Goal: Register for event/course

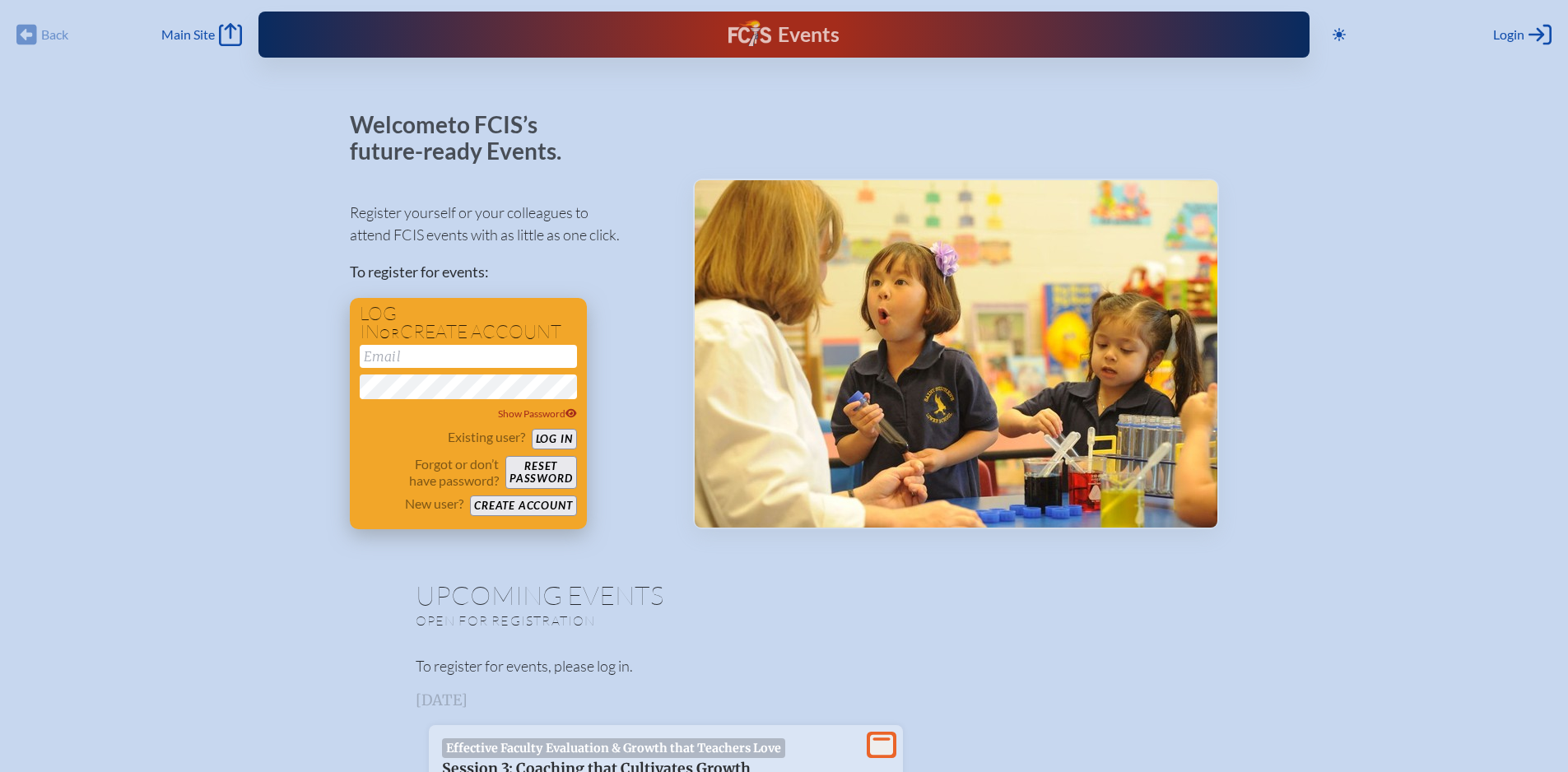
type input "[EMAIL_ADDRESS][DOMAIN_NAME]"
click at [552, 438] on button "Log in" at bounding box center [554, 439] width 46 height 21
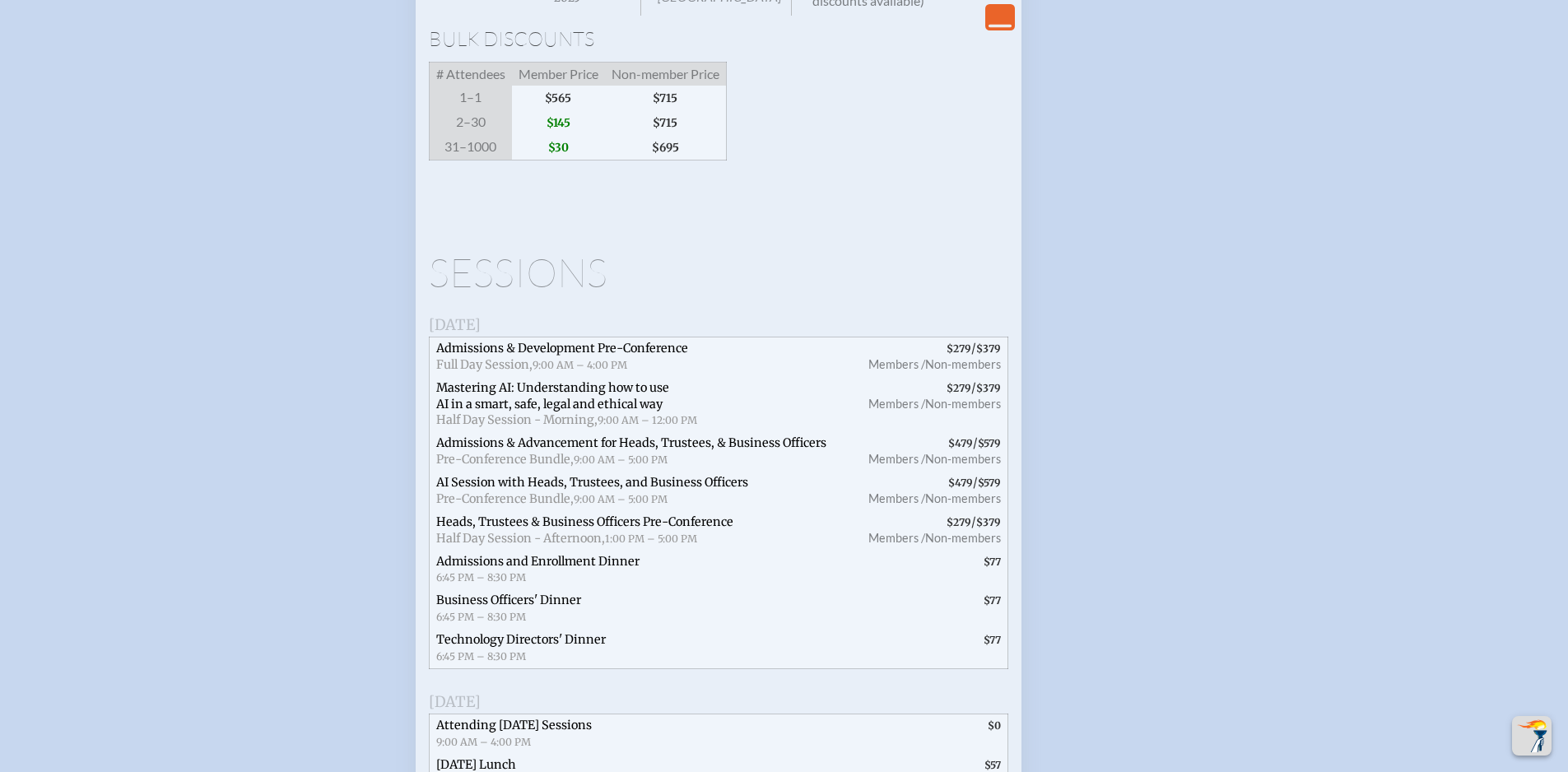
scroll to position [1729, 0]
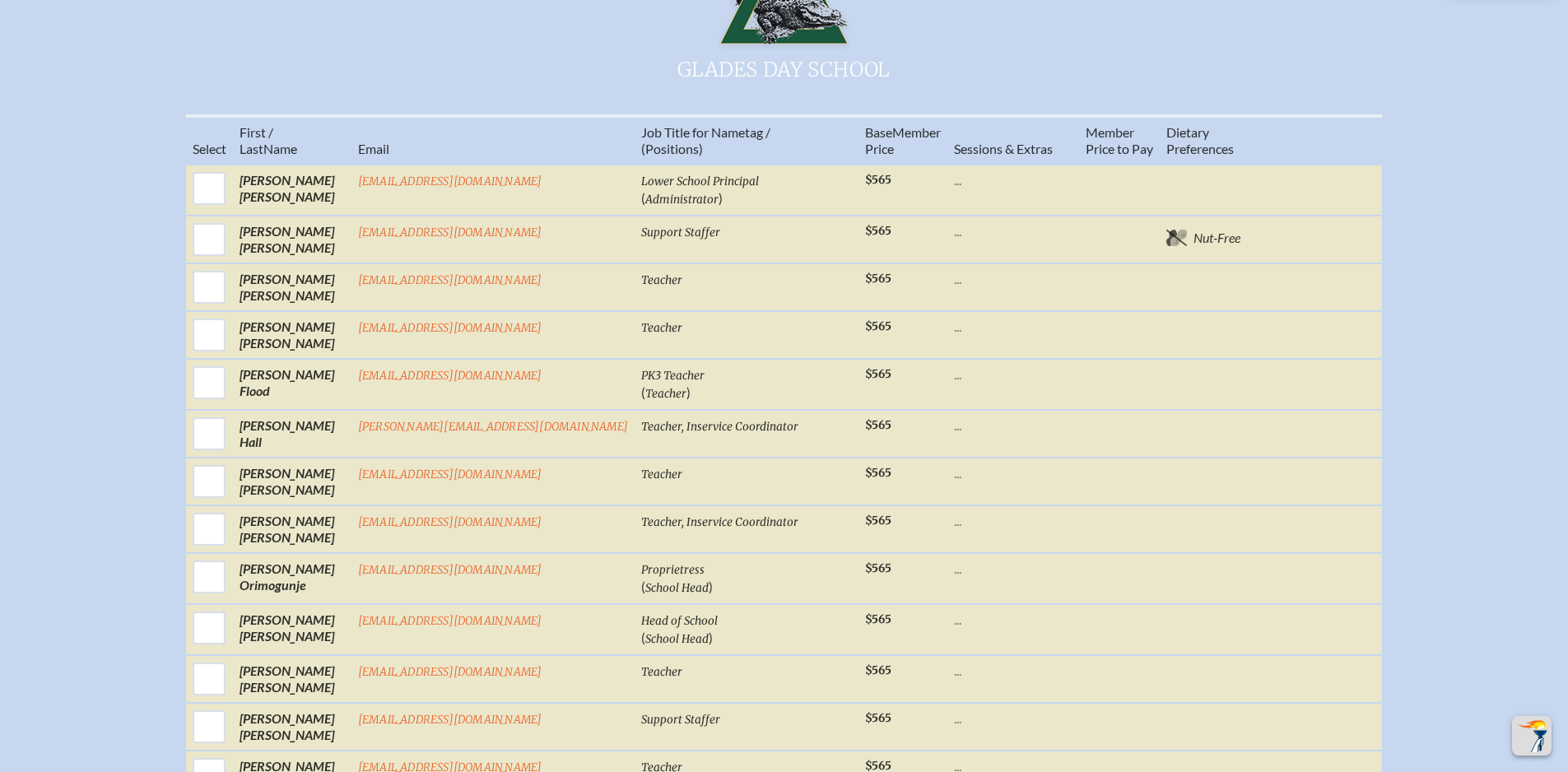
scroll to position [824, 0]
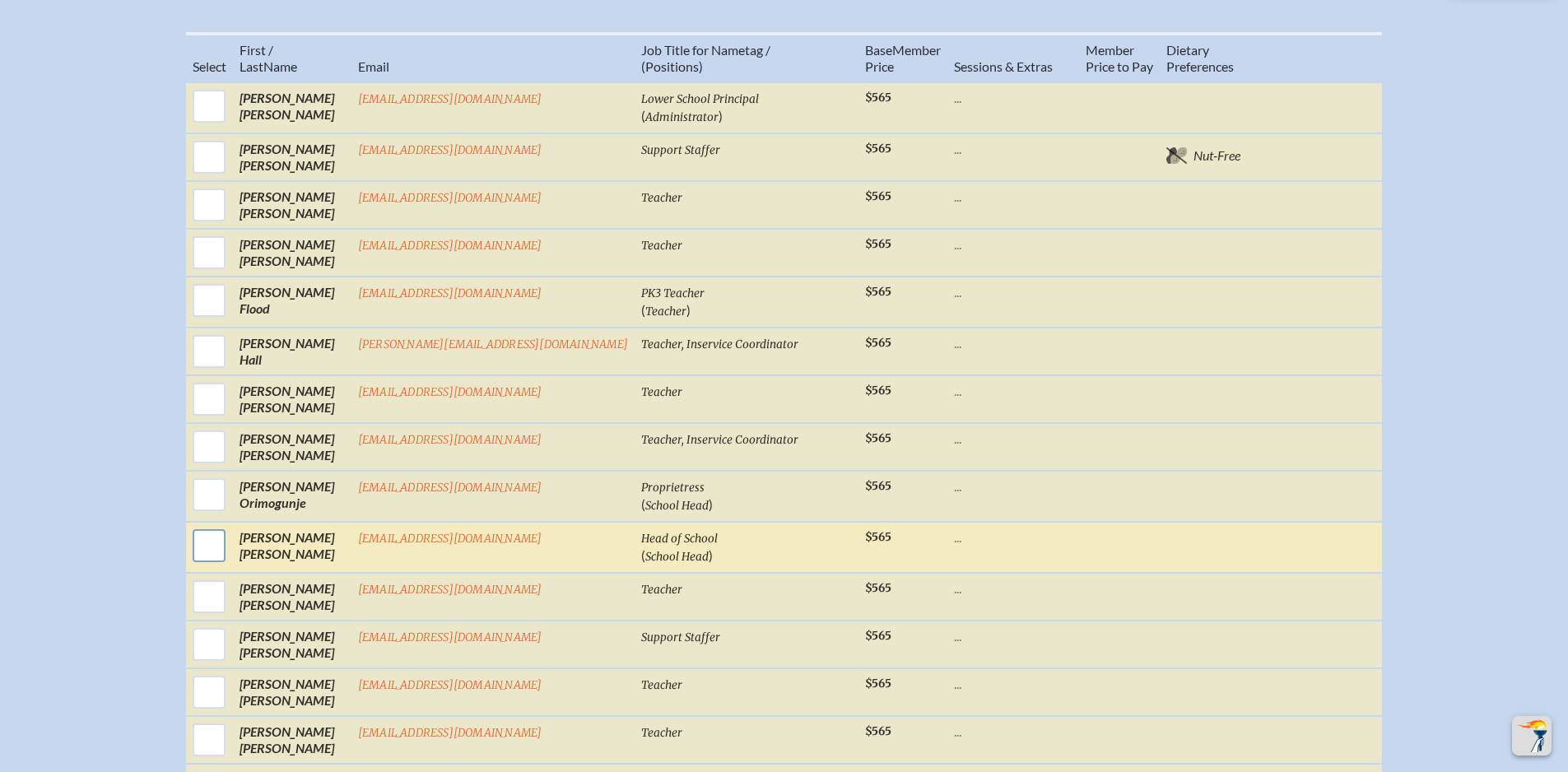
click at [230, 559] on input "checkbox" at bounding box center [209, 546] width 41 height 41
checkbox input "true"
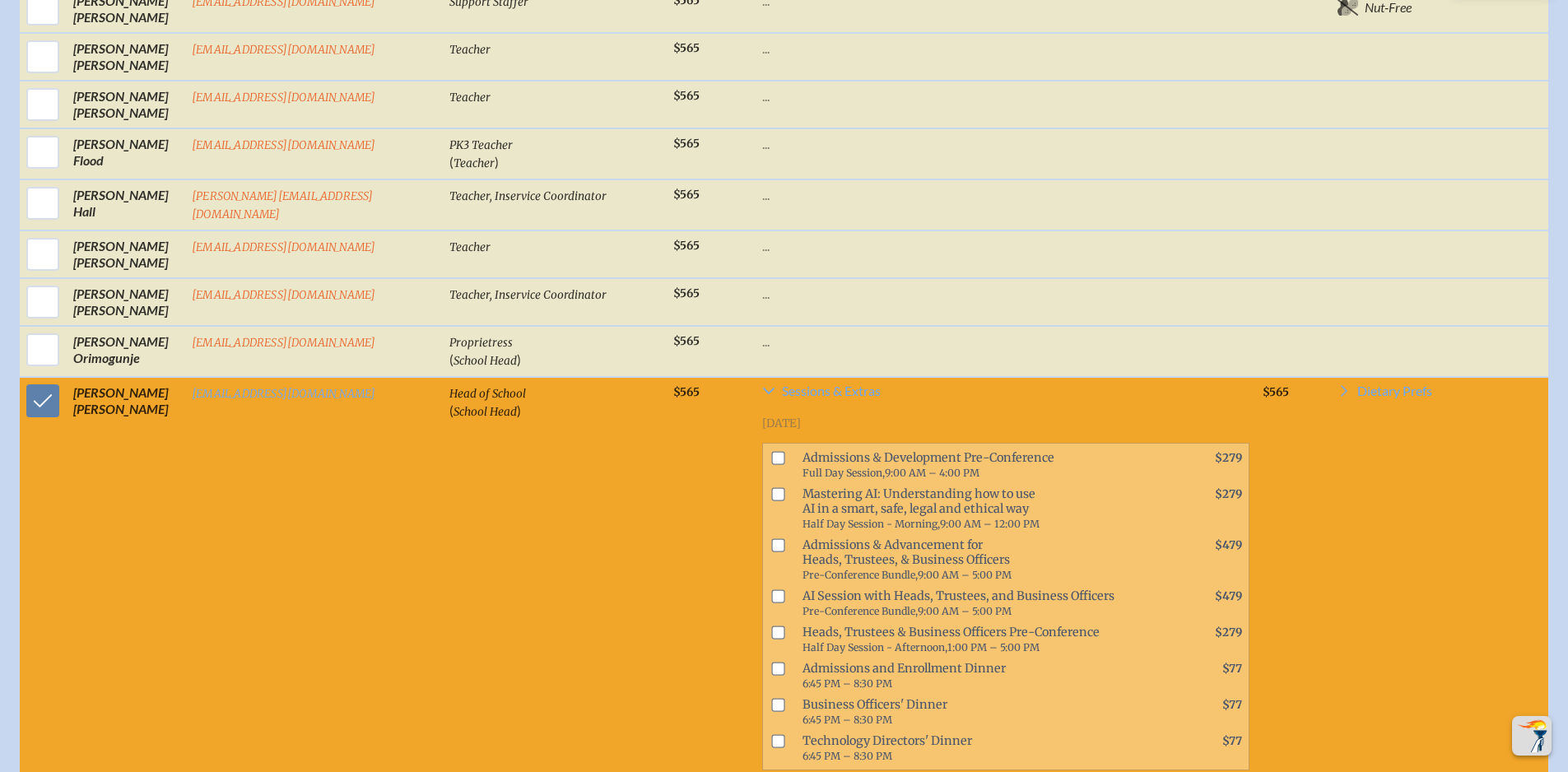
scroll to position [1070, 0]
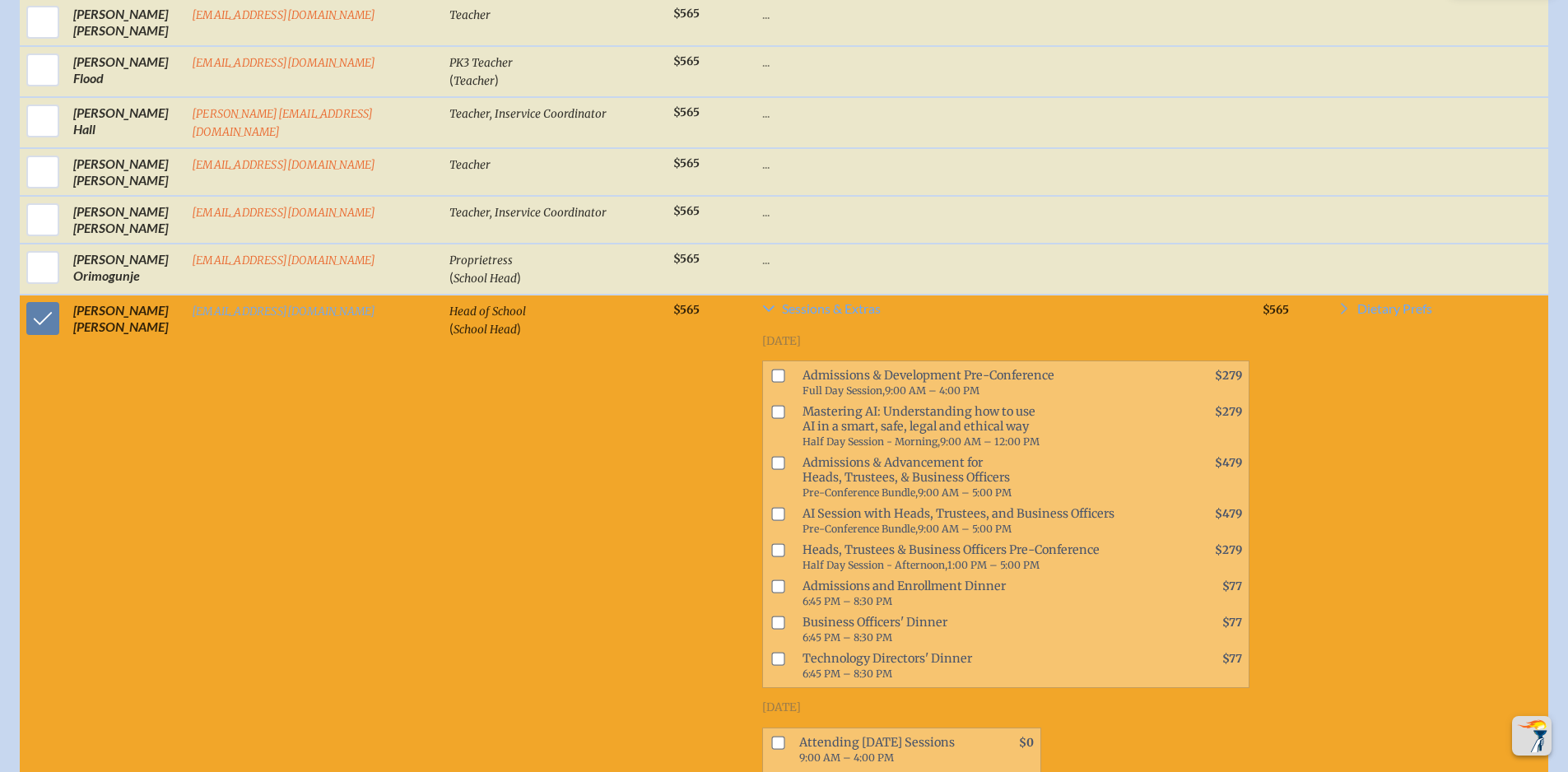
click at [771, 419] on input "checkbox" at bounding box center [777, 412] width 13 height 13
checkbox input "true"
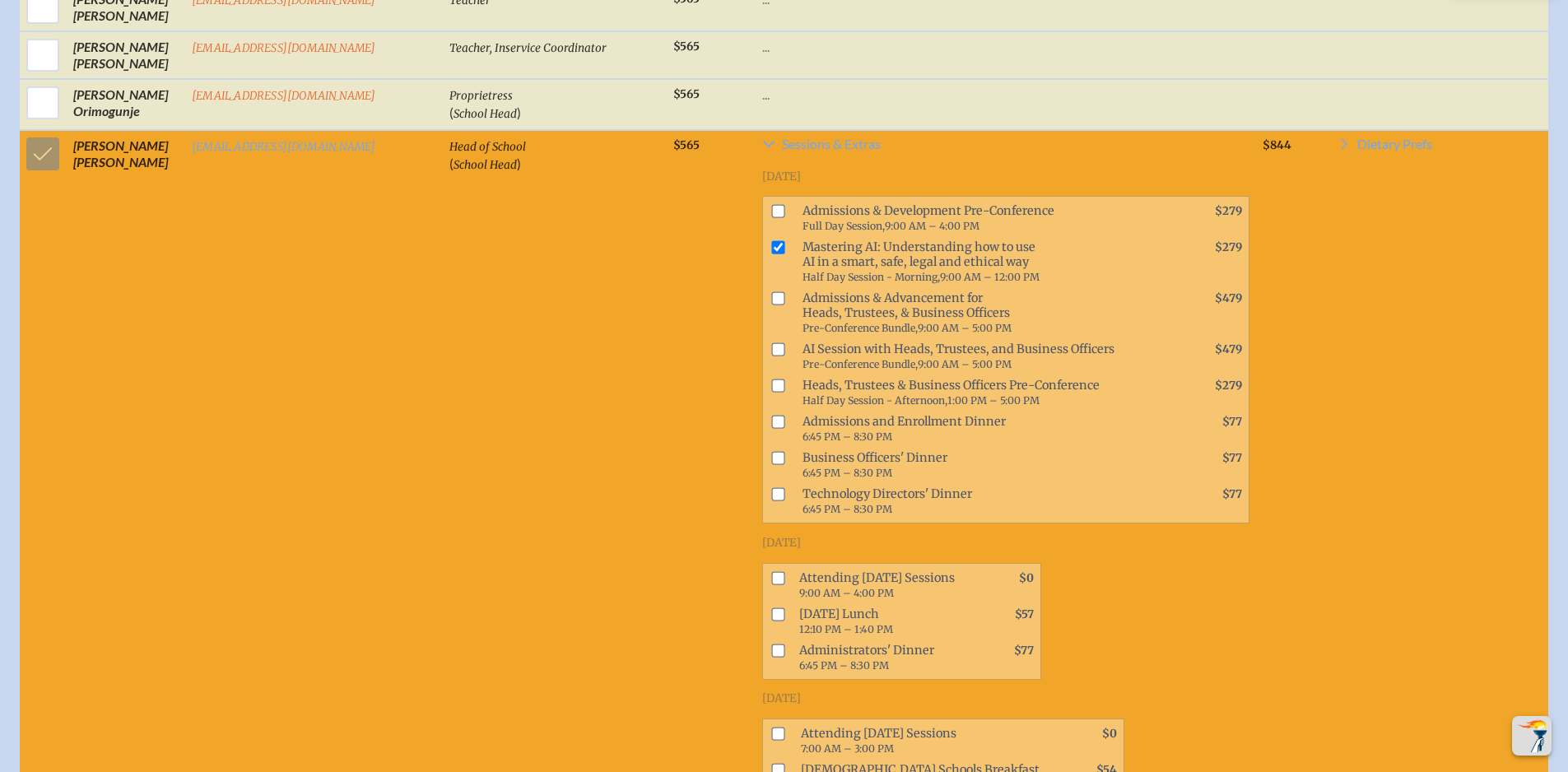
scroll to position [1317, 0]
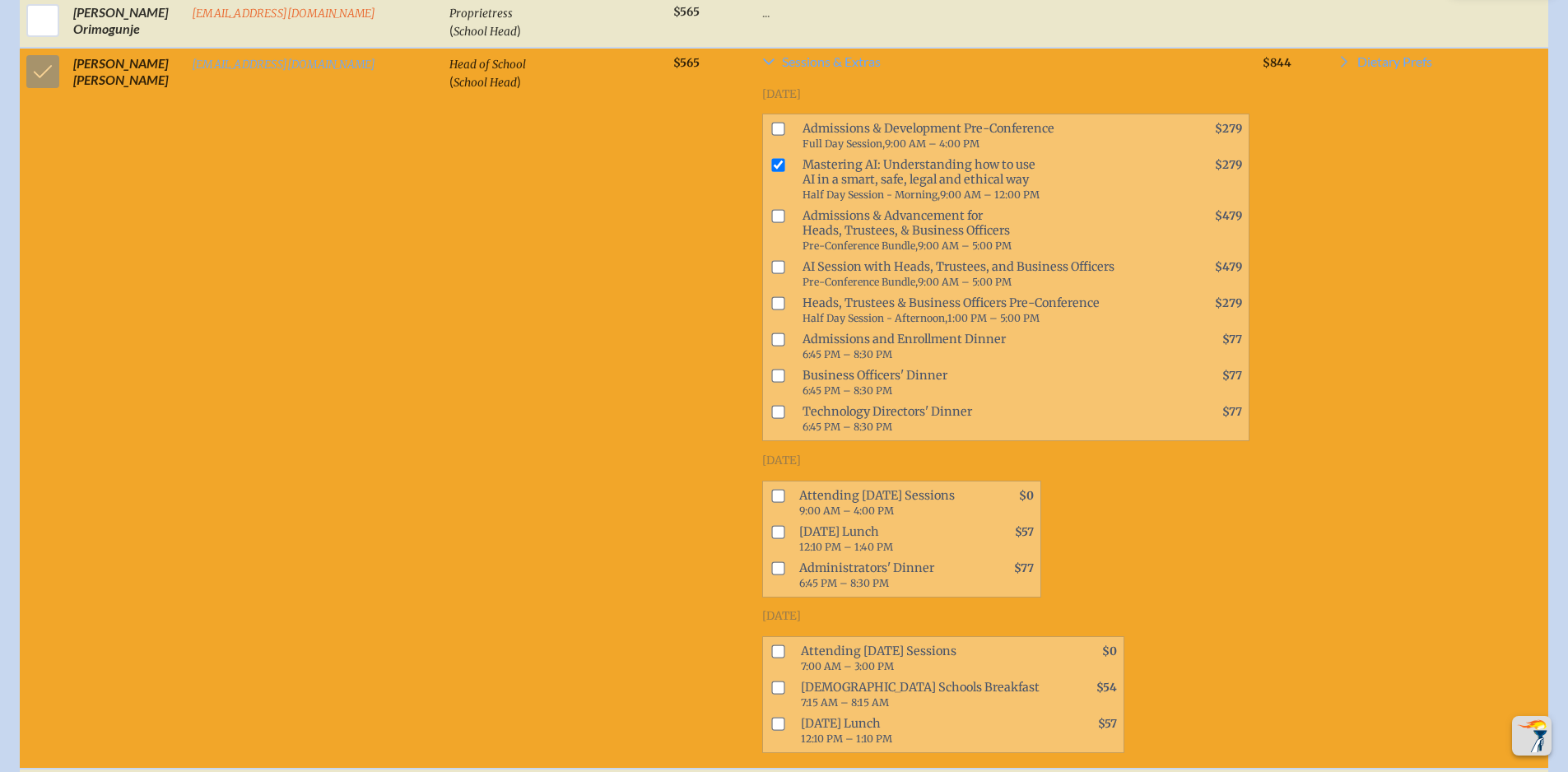
click at [771, 491] on input "checkbox" at bounding box center [777, 495] width 13 height 13
checkbox input "true"
click at [771, 529] on input "checkbox" at bounding box center [777, 531] width 13 height 13
checkbox input "true"
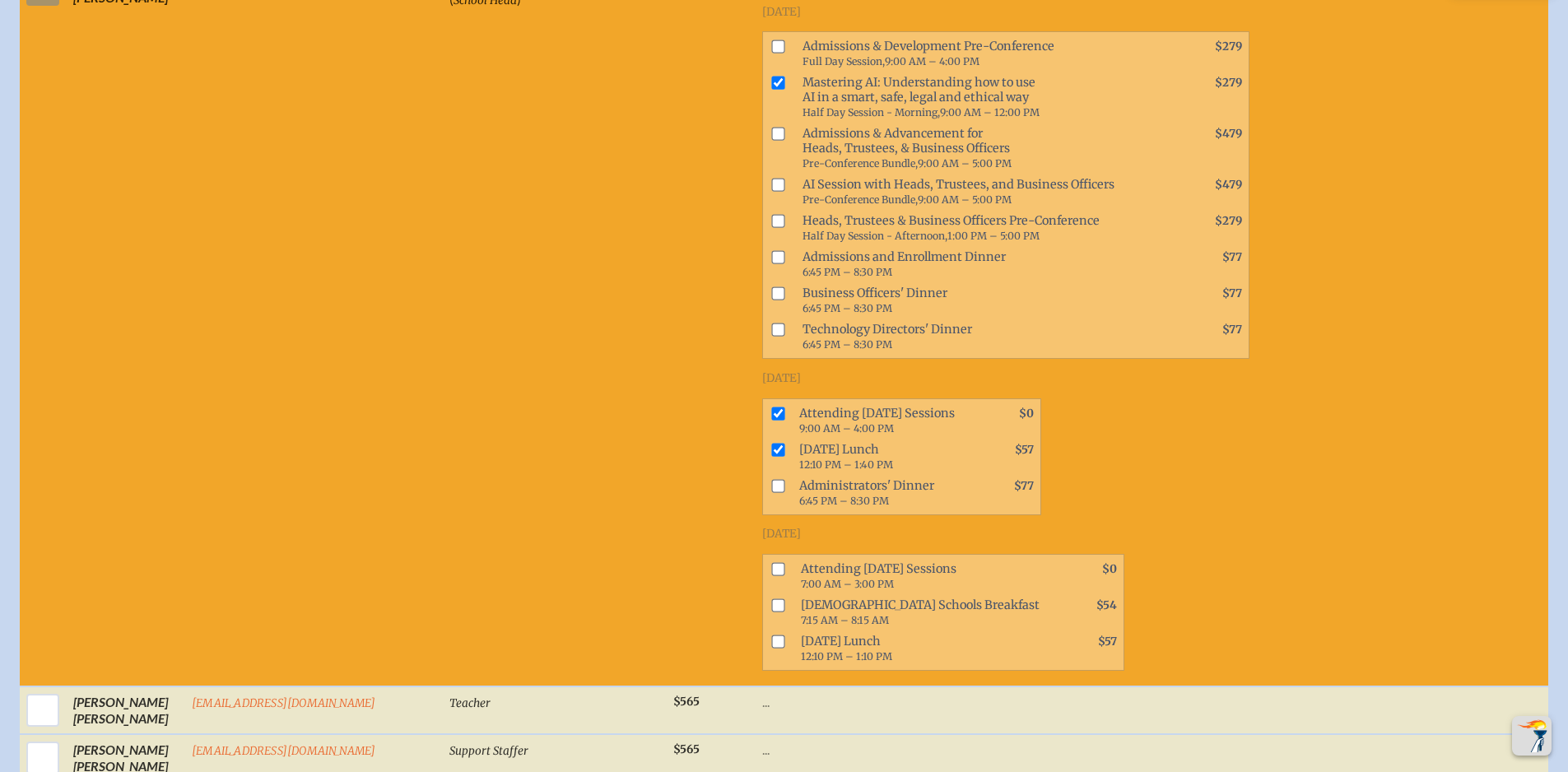
scroll to position [1482, 0]
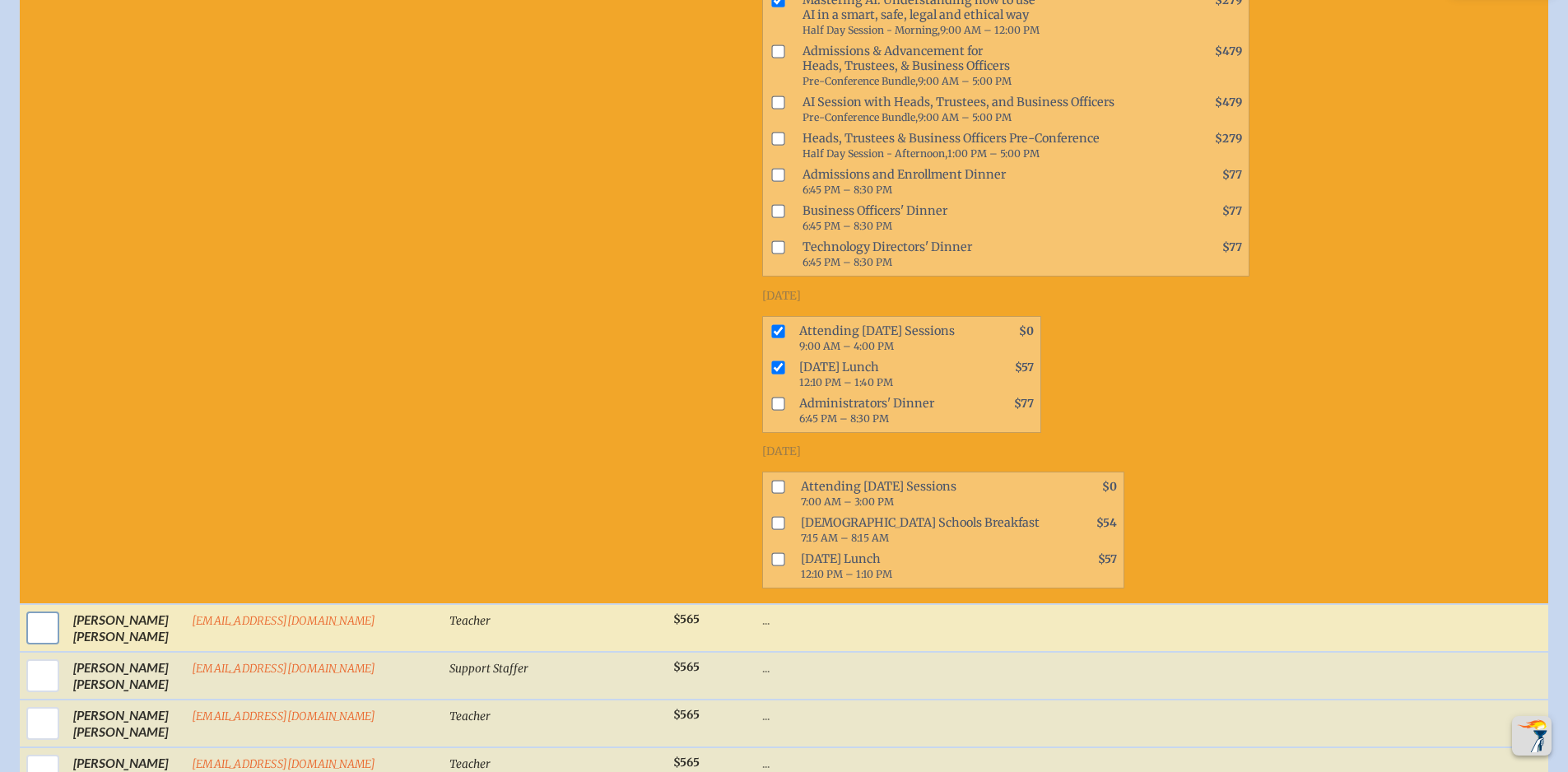
click at [30, 623] on input "checkbox" at bounding box center [43, 628] width 41 height 41
checkbox input "true"
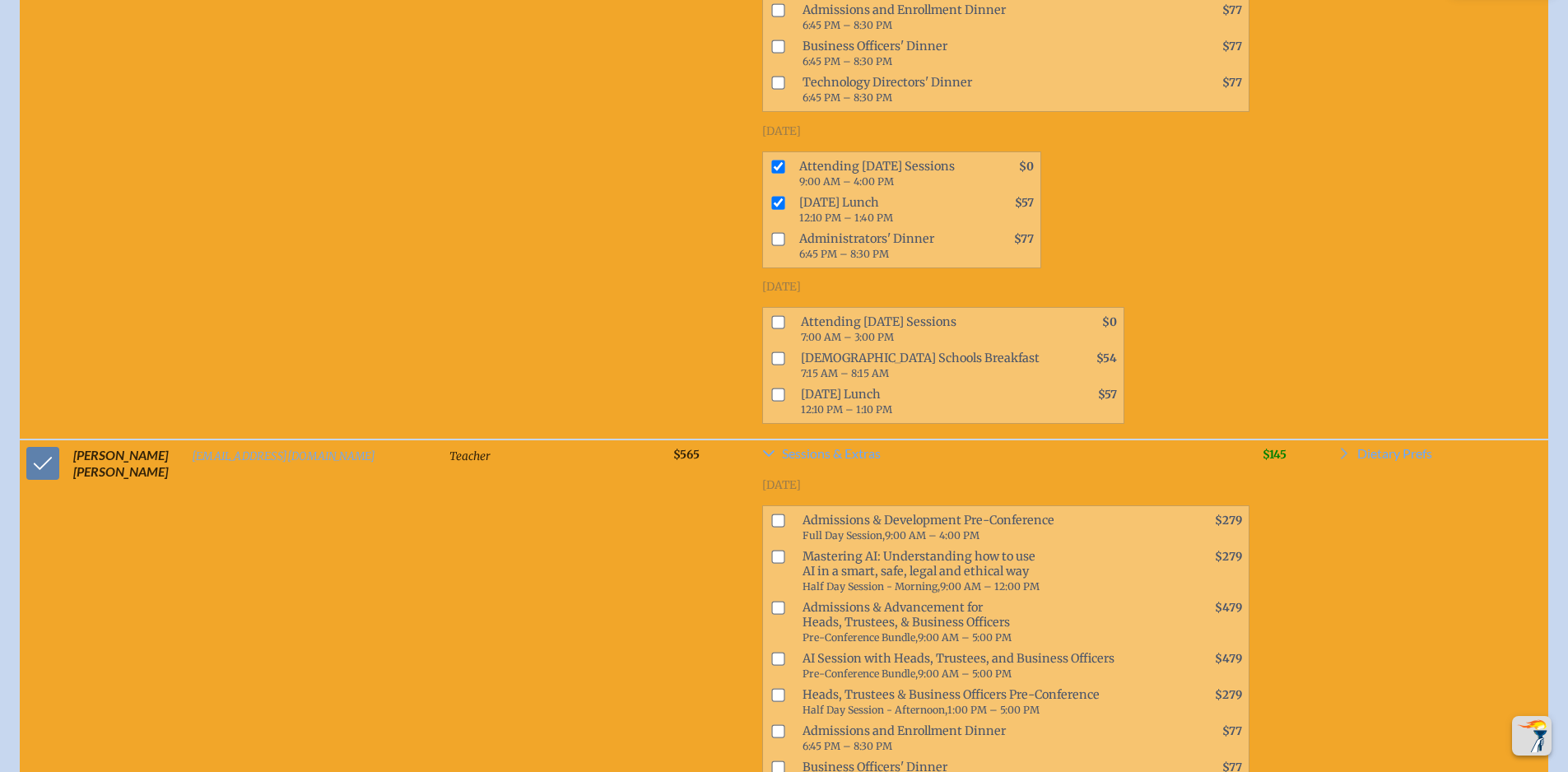
scroll to position [1729, 0]
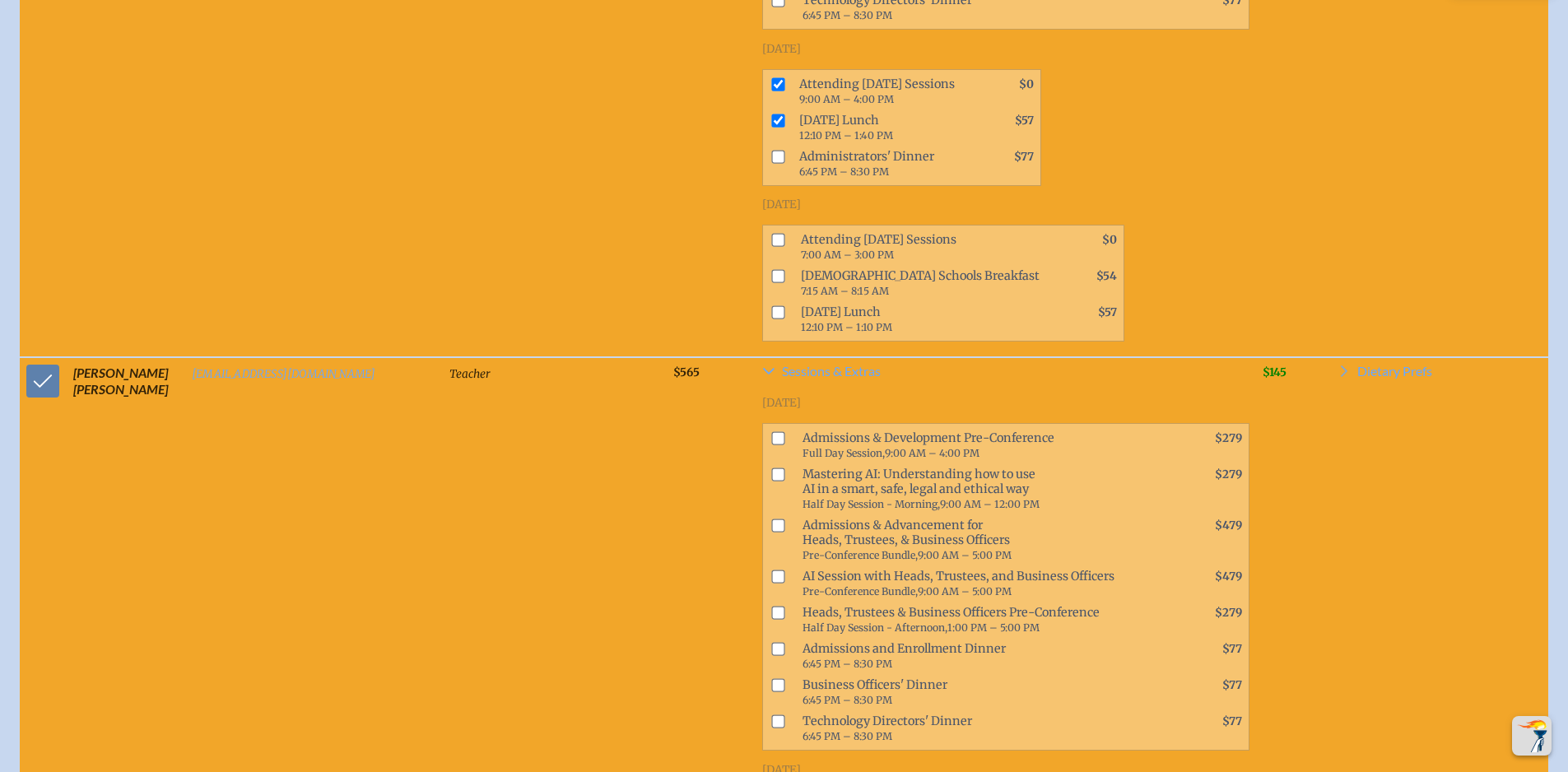
click at [771, 473] on input "checkbox" at bounding box center [777, 474] width 13 height 13
checkbox input "true"
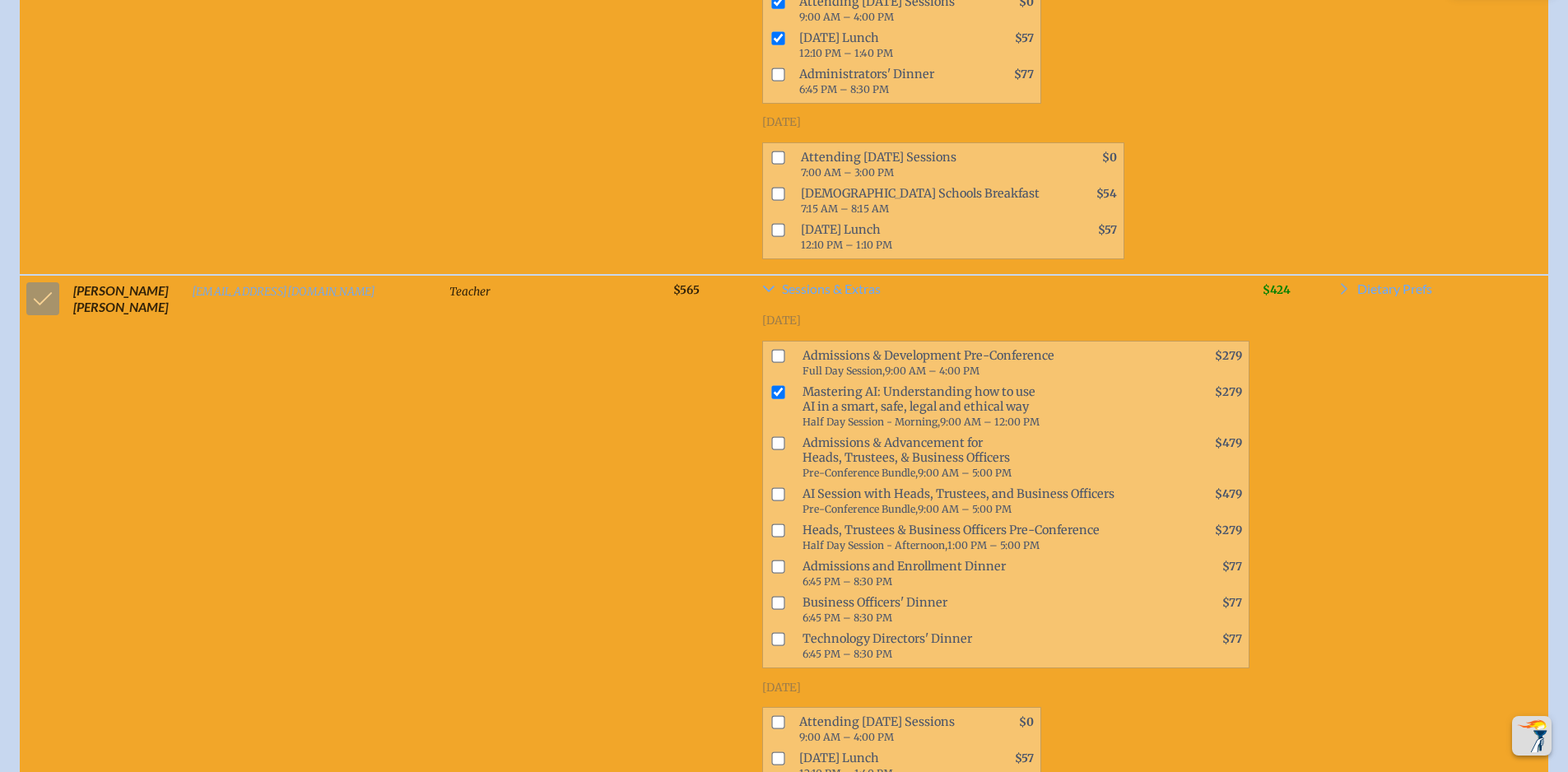
scroll to position [1894, 0]
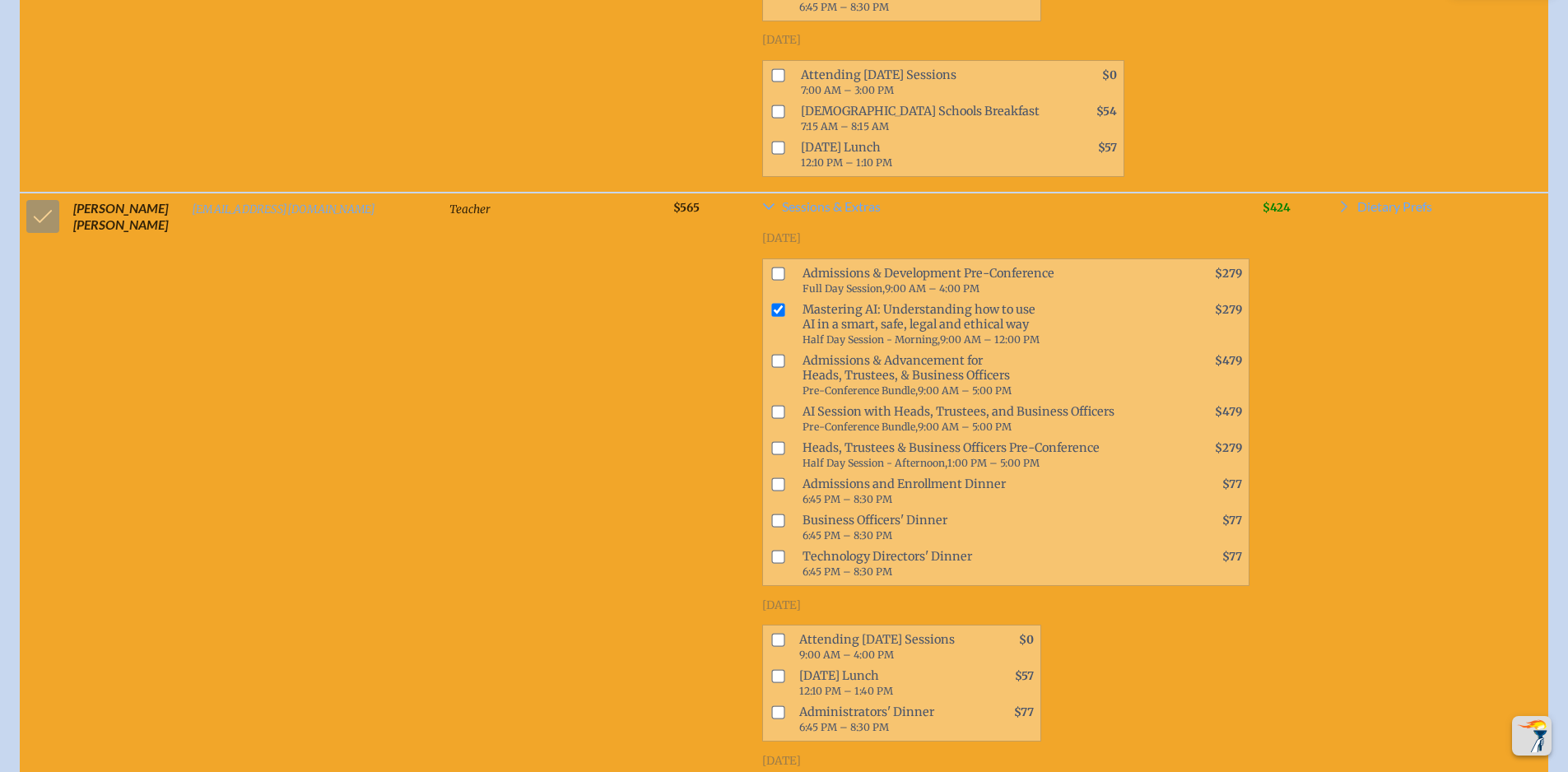
click at [771, 634] on input "checkbox" at bounding box center [777, 640] width 13 height 13
checkbox input "true"
click at [771, 671] on input "checkbox" at bounding box center [777, 677] width 13 height 13
checkbox input "true"
click at [667, 668] on td "$565" at bounding box center [711, 553] width 89 height 721
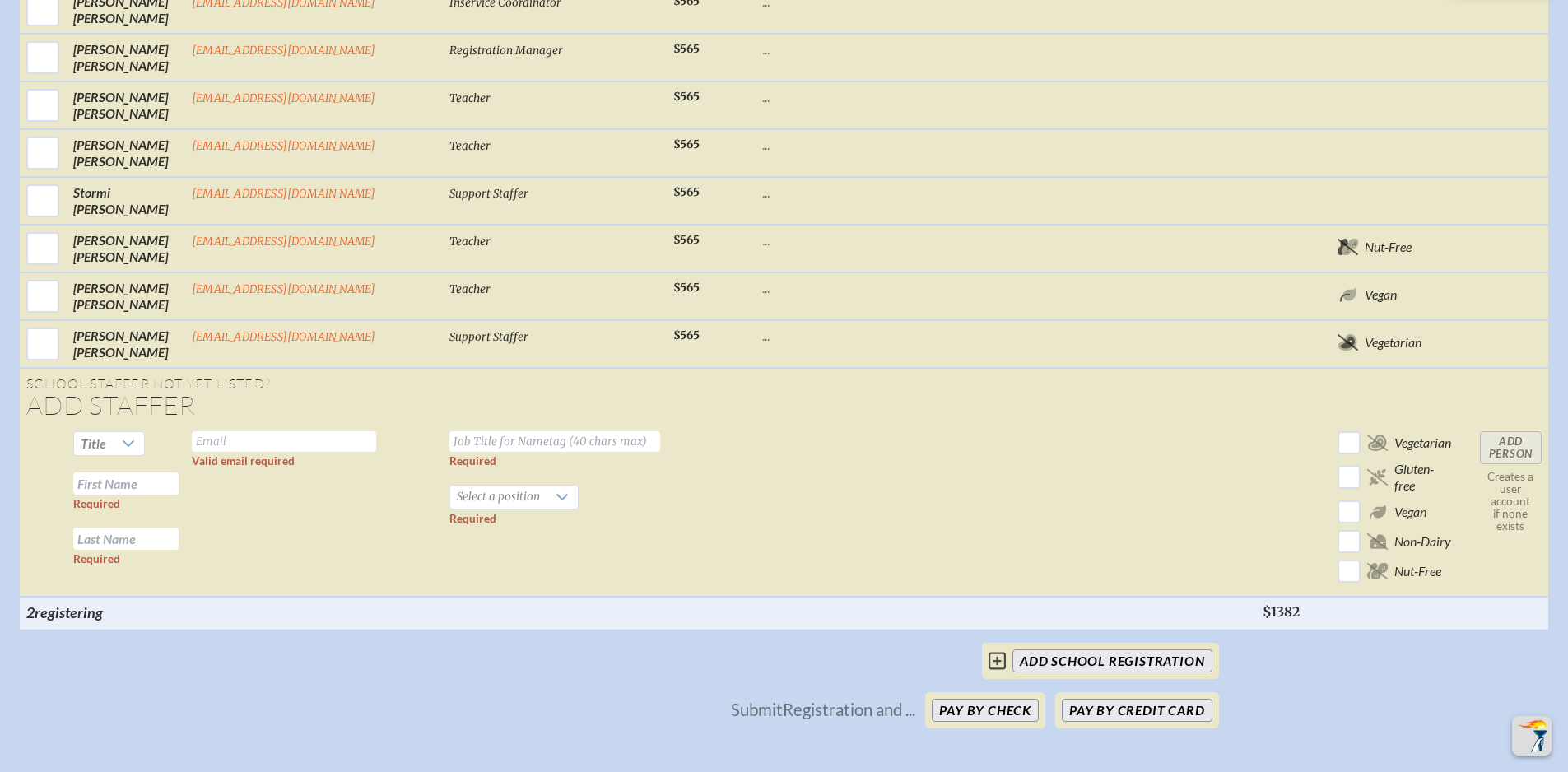
scroll to position [3046, 0]
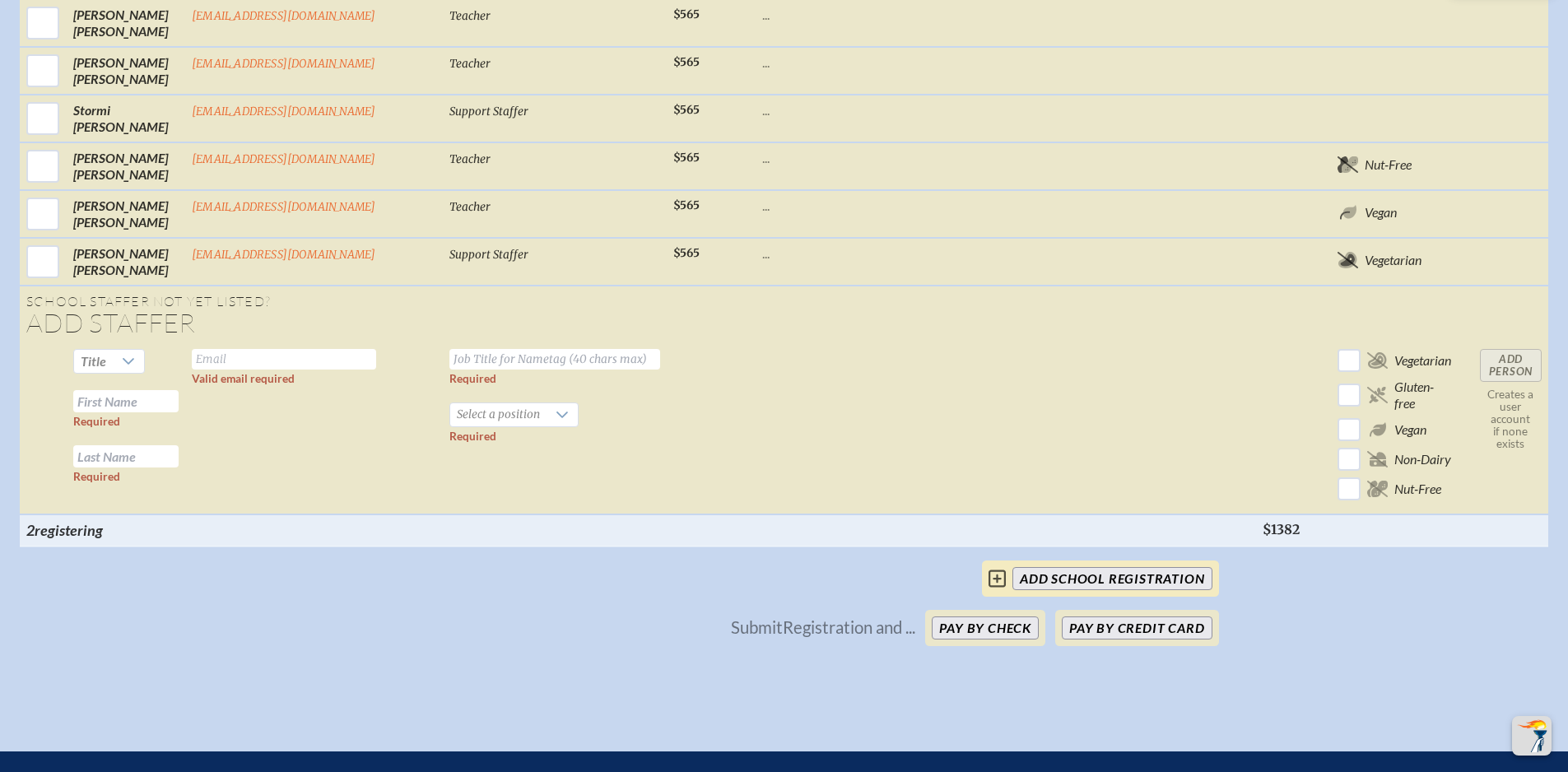
click at [1085, 573] on input "add School Registration" at bounding box center [1112, 579] width 199 height 23
click at [978, 625] on button "Pay by Check" at bounding box center [985, 628] width 107 height 23
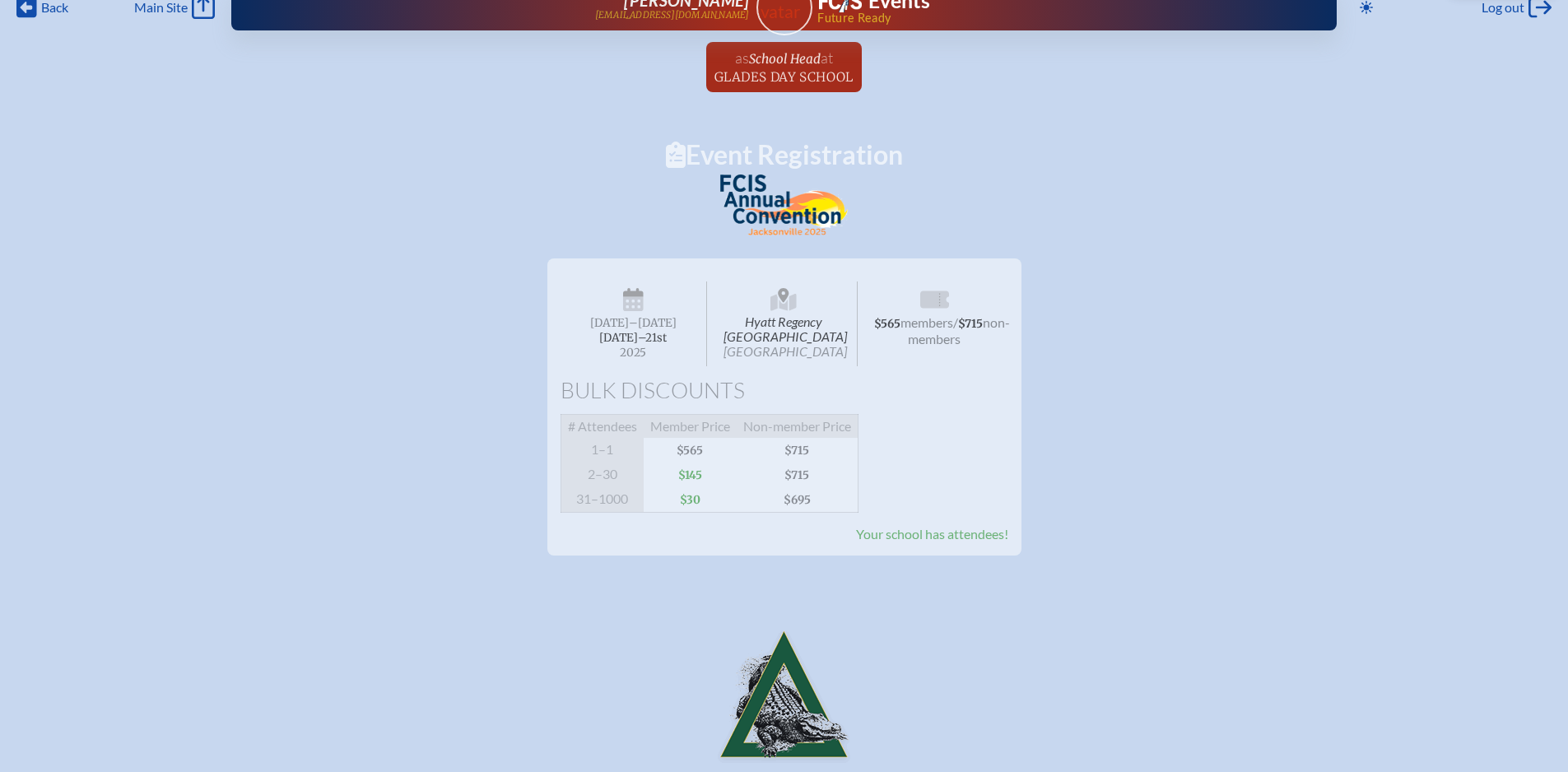
scroll to position [0, 0]
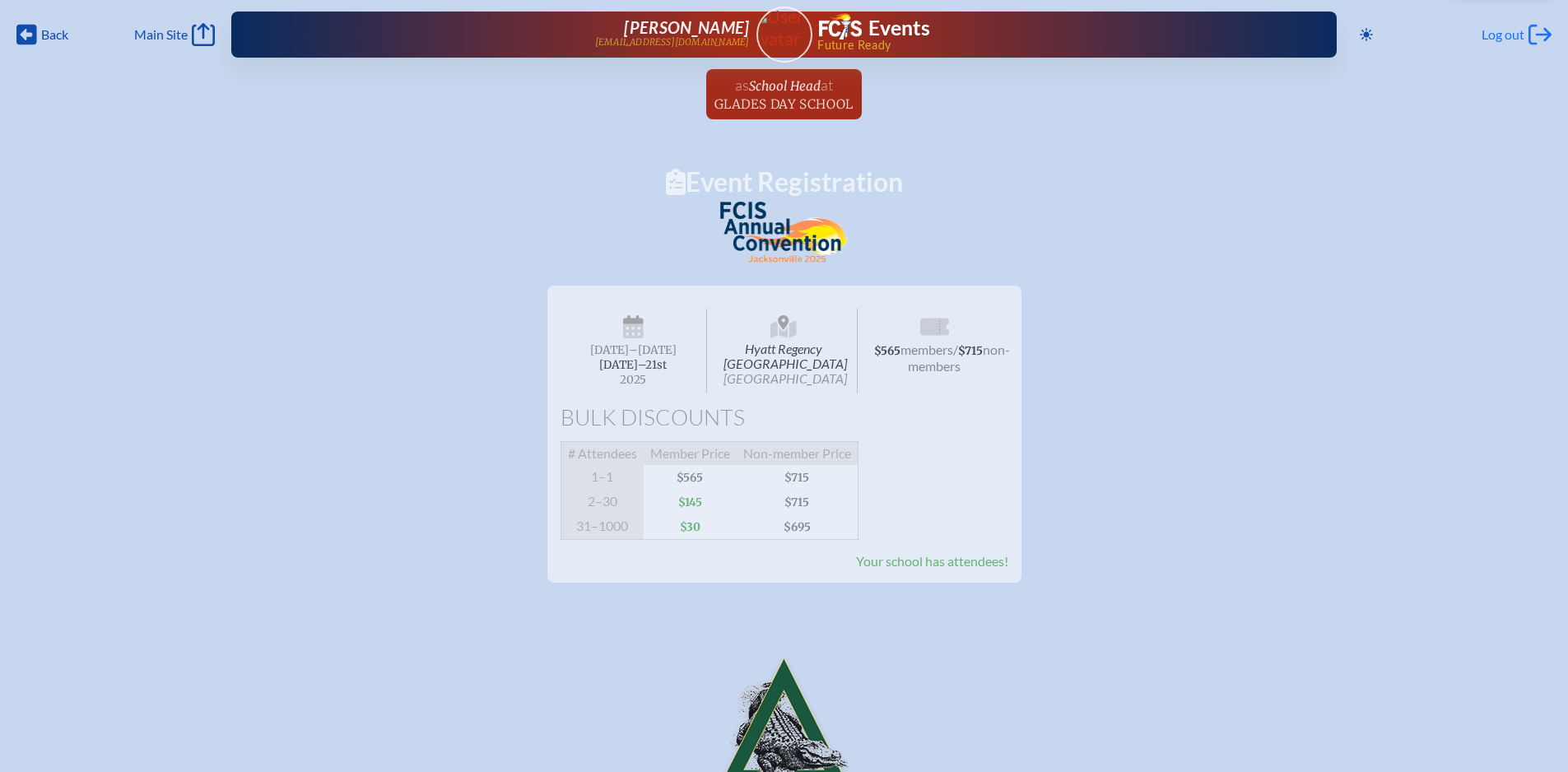
click at [1511, 35] on span "Log out" at bounding box center [1504, 34] width 43 height 16
